Goal: Task Accomplishment & Management: Complete application form

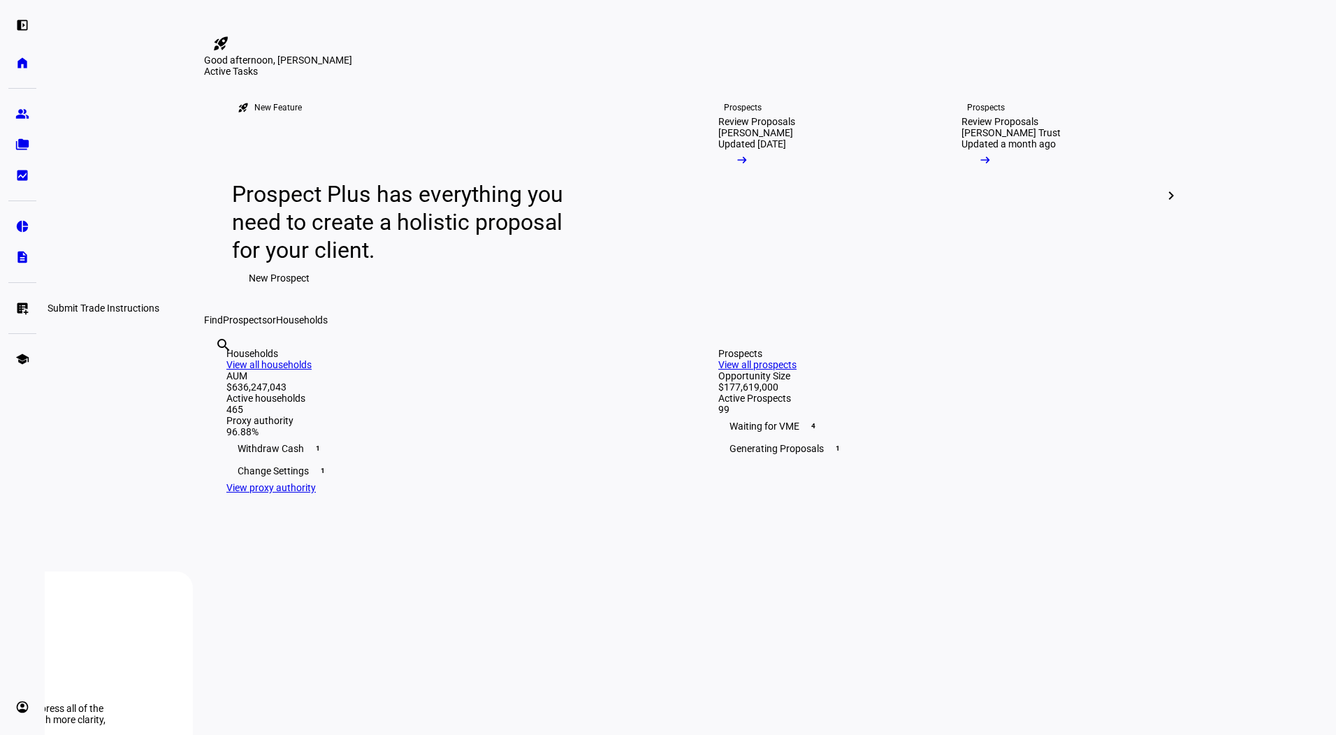
click at [19, 305] on eth-mat-symbol "list_alt_add" at bounding box center [22, 308] width 14 height 14
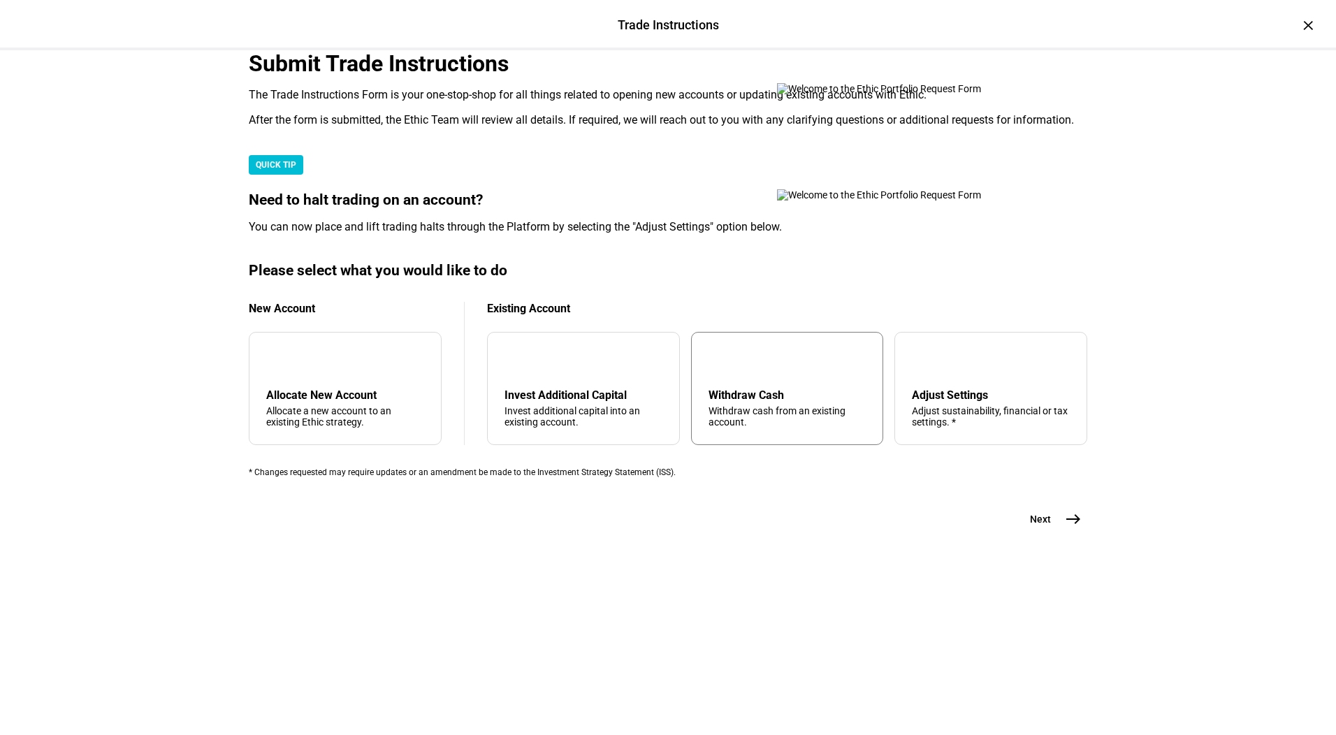
click at [799, 445] on div "arrow_upward Withdraw Cash Withdraw cash from an existing account." at bounding box center [787, 388] width 193 height 113
click at [1065, 527] on mat-icon "east" at bounding box center [1073, 519] width 17 height 17
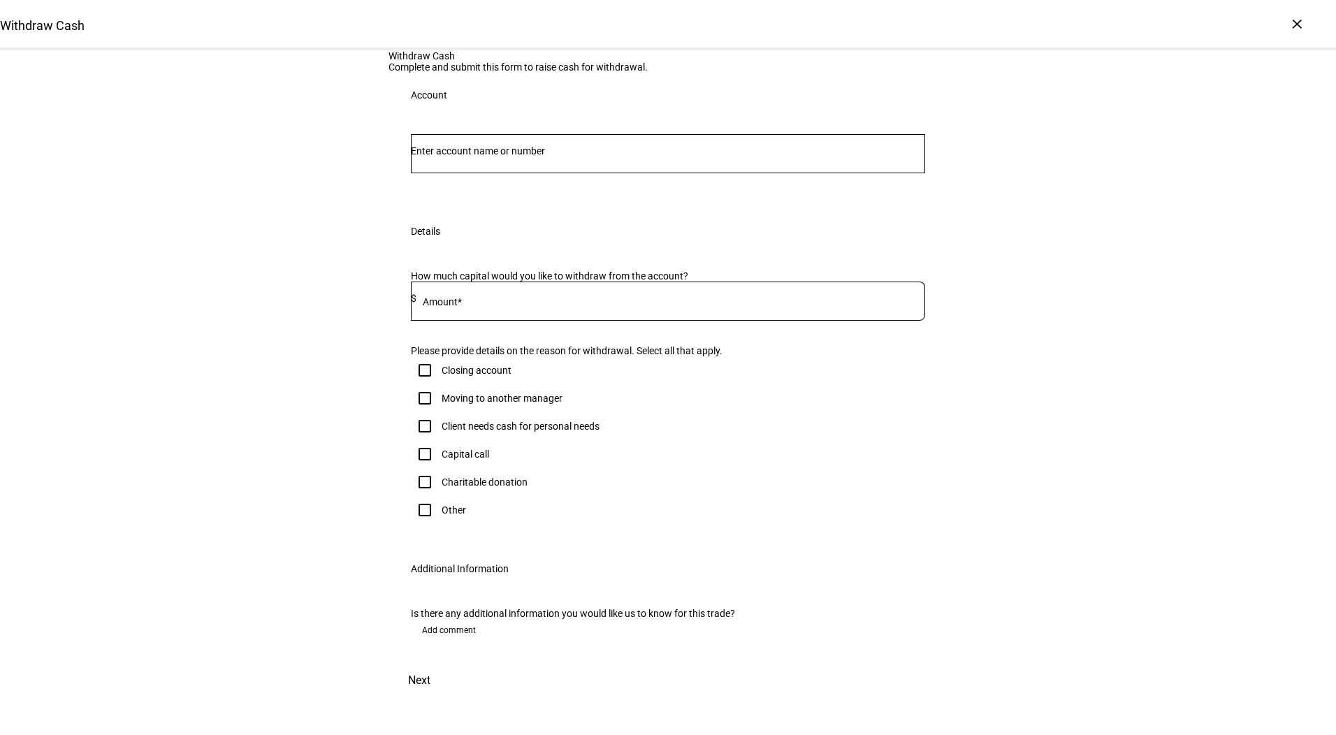
click at [573, 173] on div at bounding box center [668, 153] width 514 height 39
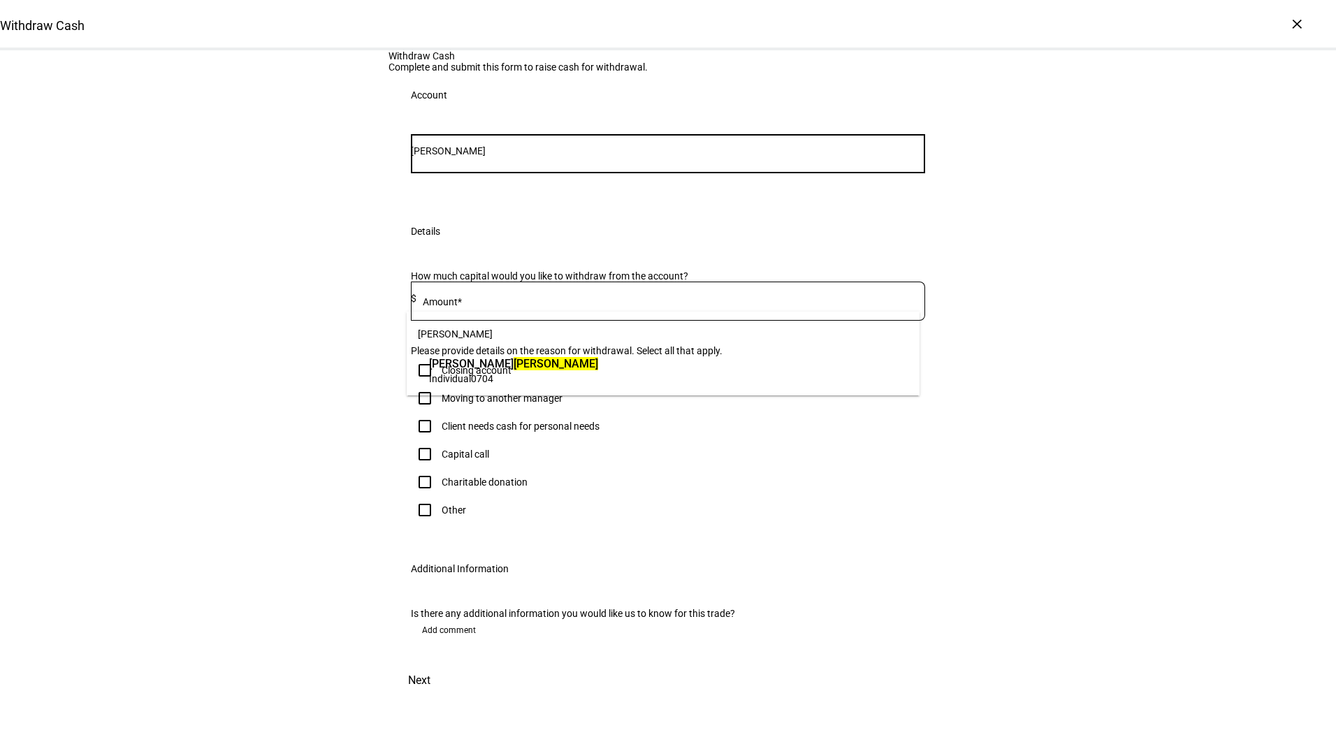
type input "[PERSON_NAME]"
click at [504, 365] on span "[PERSON_NAME]" at bounding box center [513, 364] width 169 height 16
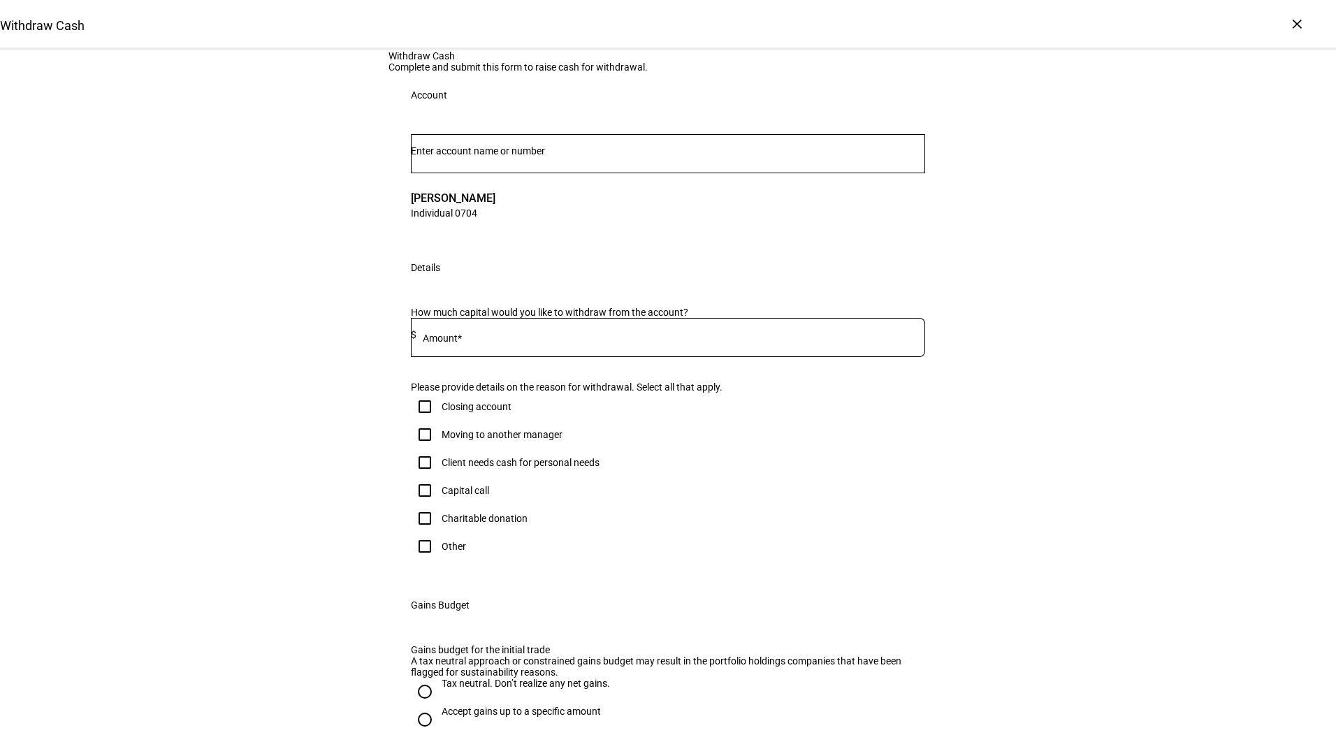
click at [994, 92] on div "Withdraw Cash Complete and submit this form to raise cash for withdrawal. Accou…" at bounding box center [668, 498] width 1336 height 896
click at [671, 340] on input at bounding box center [670, 334] width 509 height 11
type input "50,000"
click at [458, 468] on div "Client needs cash for personal needs" at bounding box center [521, 462] width 158 height 11
click at [439, 476] on input "Client needs cash for personal needs" at bounding box center [425, 463] width 28 height 28
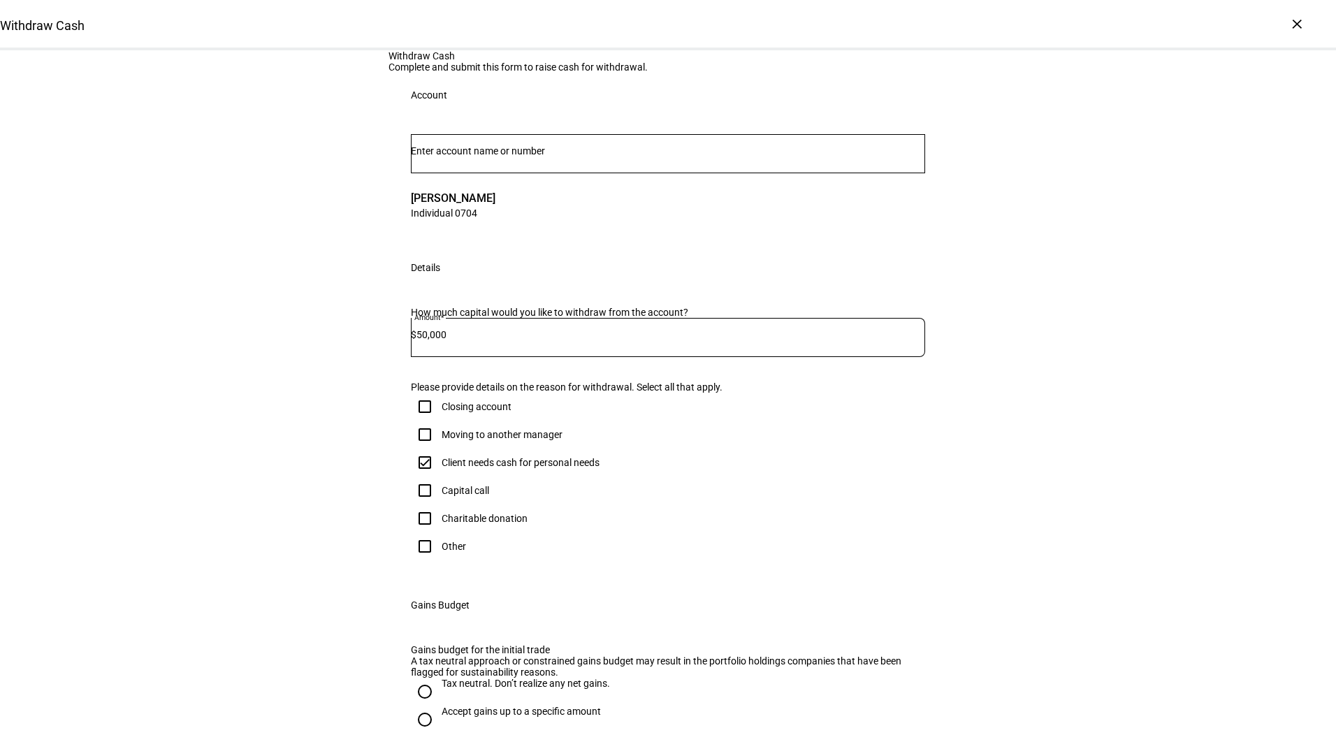
checkbox input "true"
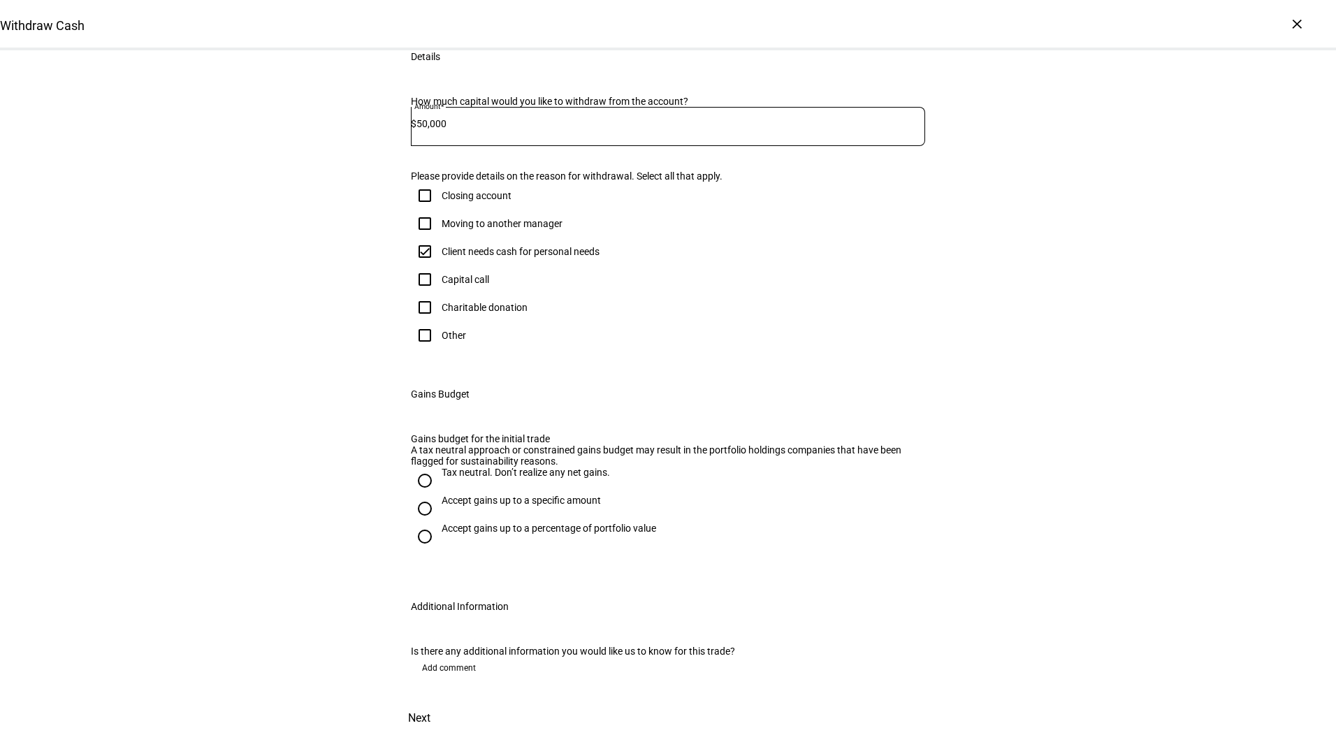
scroll to position [275, 0]
click at [561, 506] on div "Accept gains up to a specific amount" at bounding box center [521, 500] width 159 height 11
click at [439, 523] on input "Accept gains up to a specific amount" at bounding box center [425, 509] width 28 height 28
radio input "true"
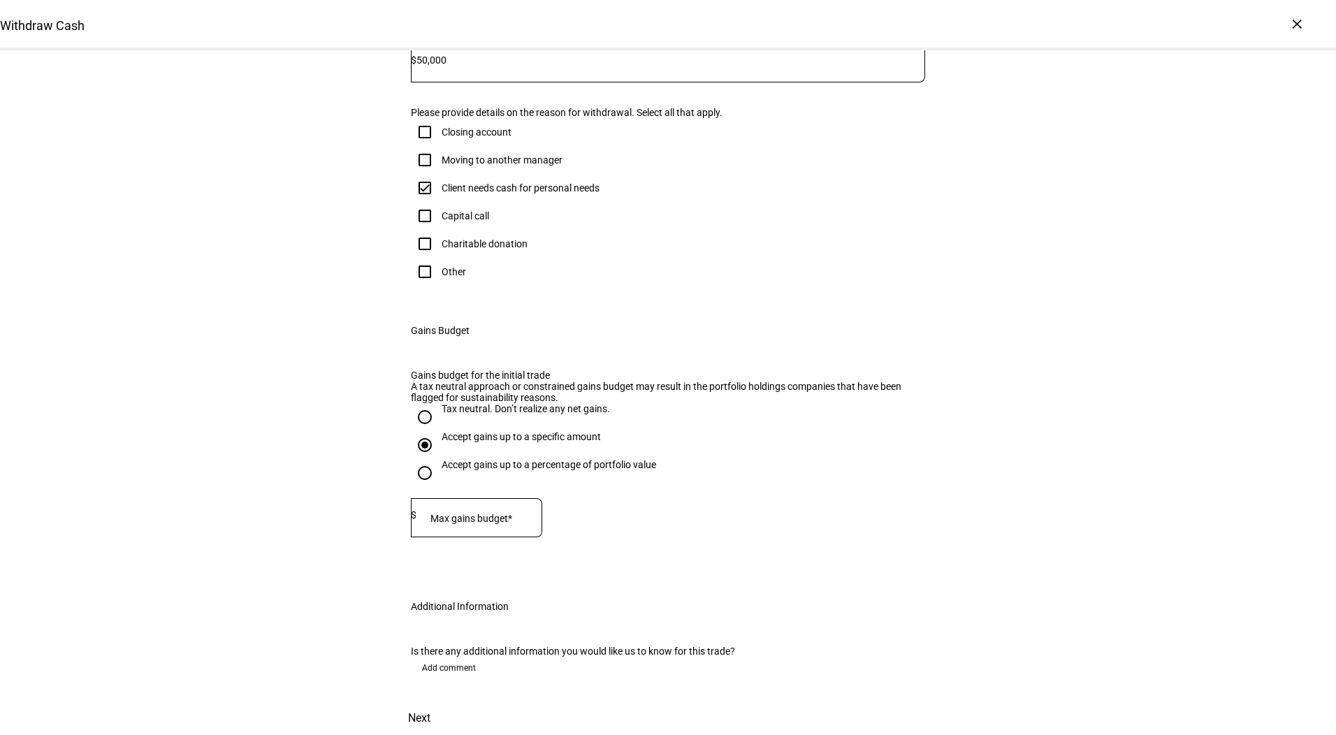
click at [528, 520] on input at bounding box center [479, 514] width 126 height 11
type input "37,000"
click at [450, 701] on span at bounding box center [418, 718] width 61 height 34
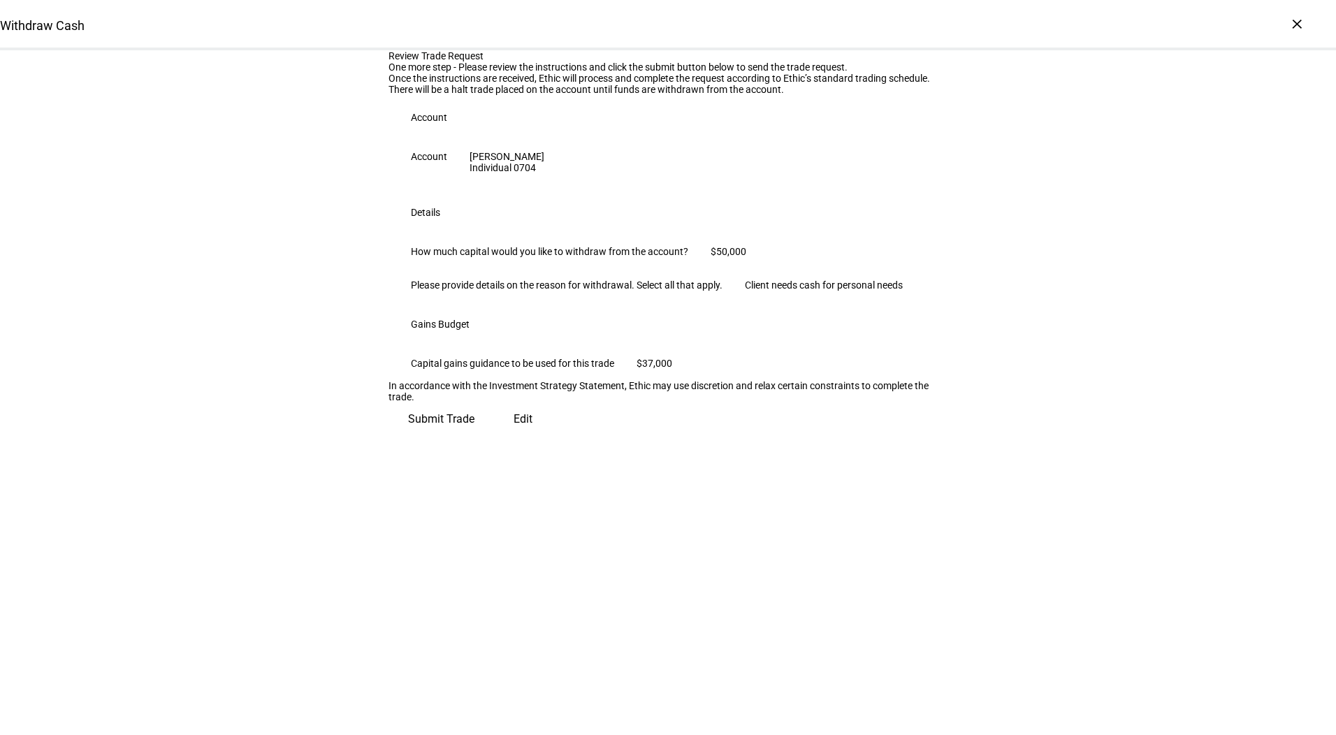
scroll to position [0, 0]
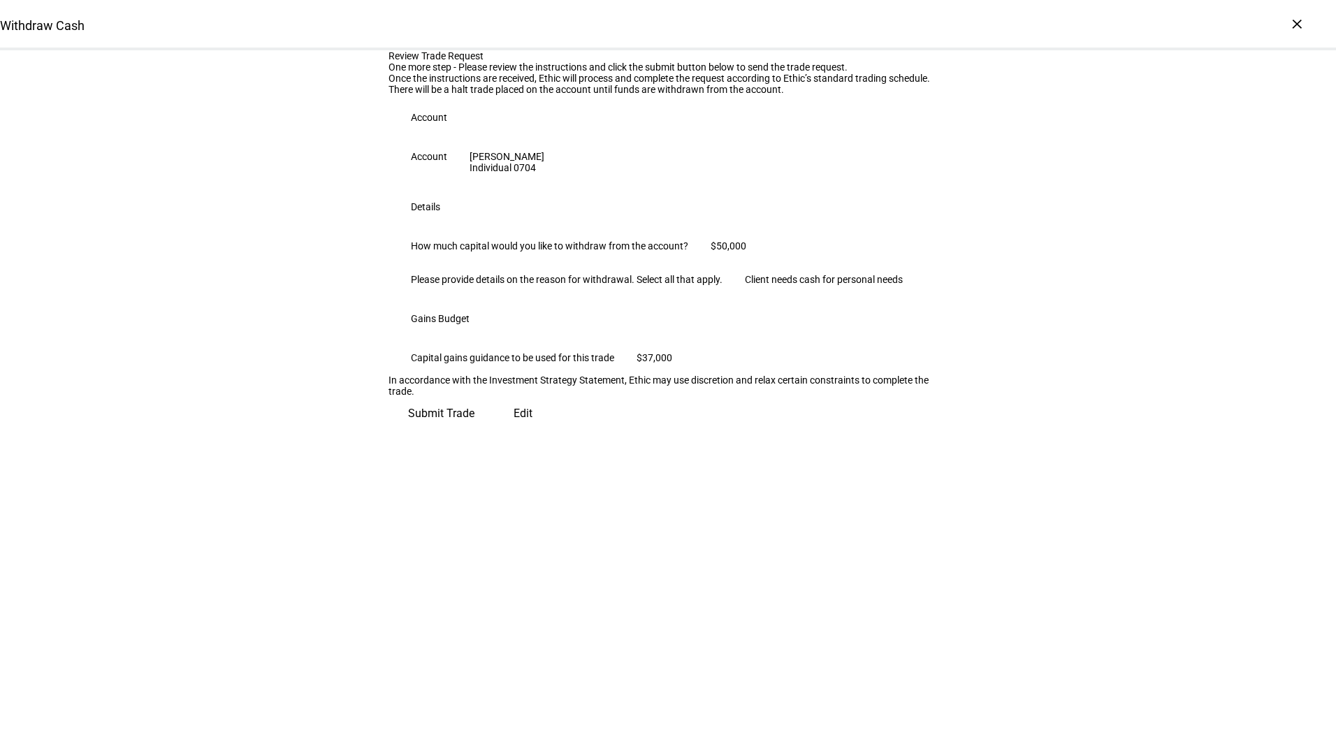
click at [474, 430] on span "Submit Trade" at bounding box center [441, 414] width 66 height 34
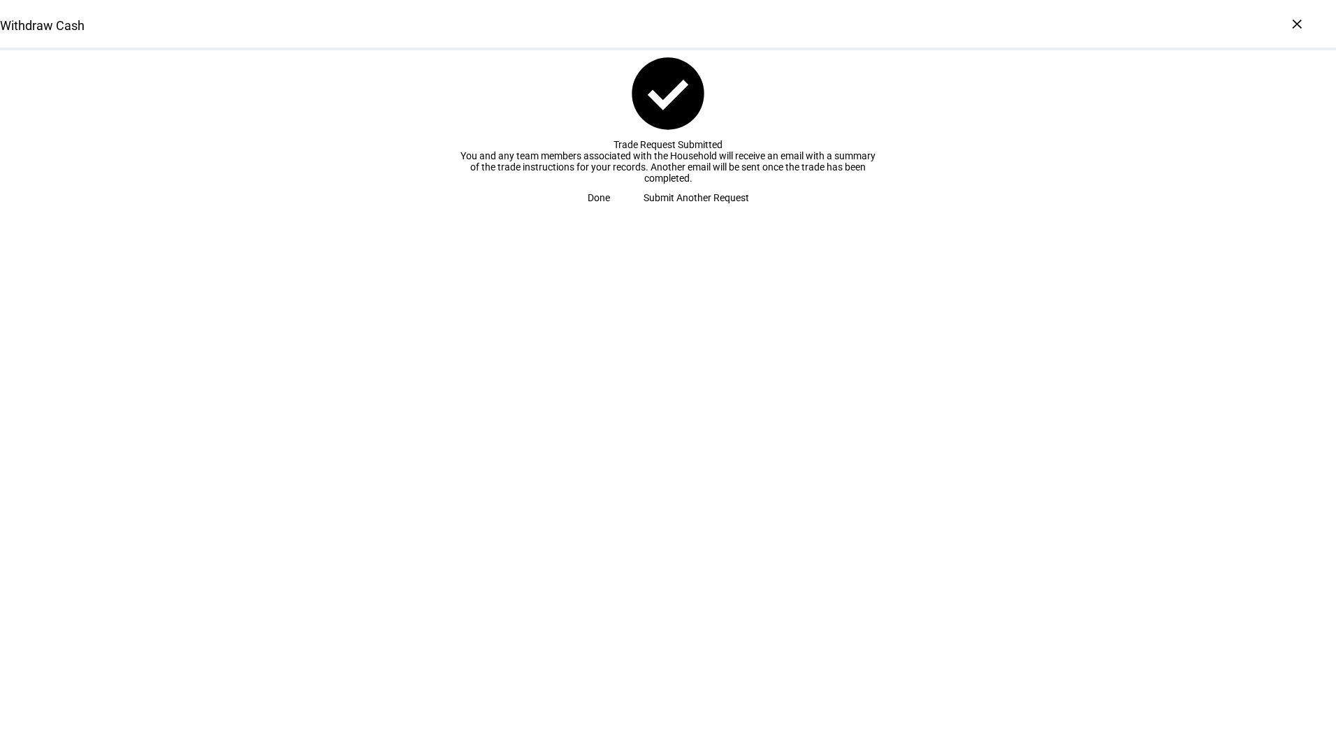
click at [693, 212] on span "Submit Another Request" at bounding box center [695, 198] width 105 height 28
